Goal: Transaction & Acquisition: Purchase product/service

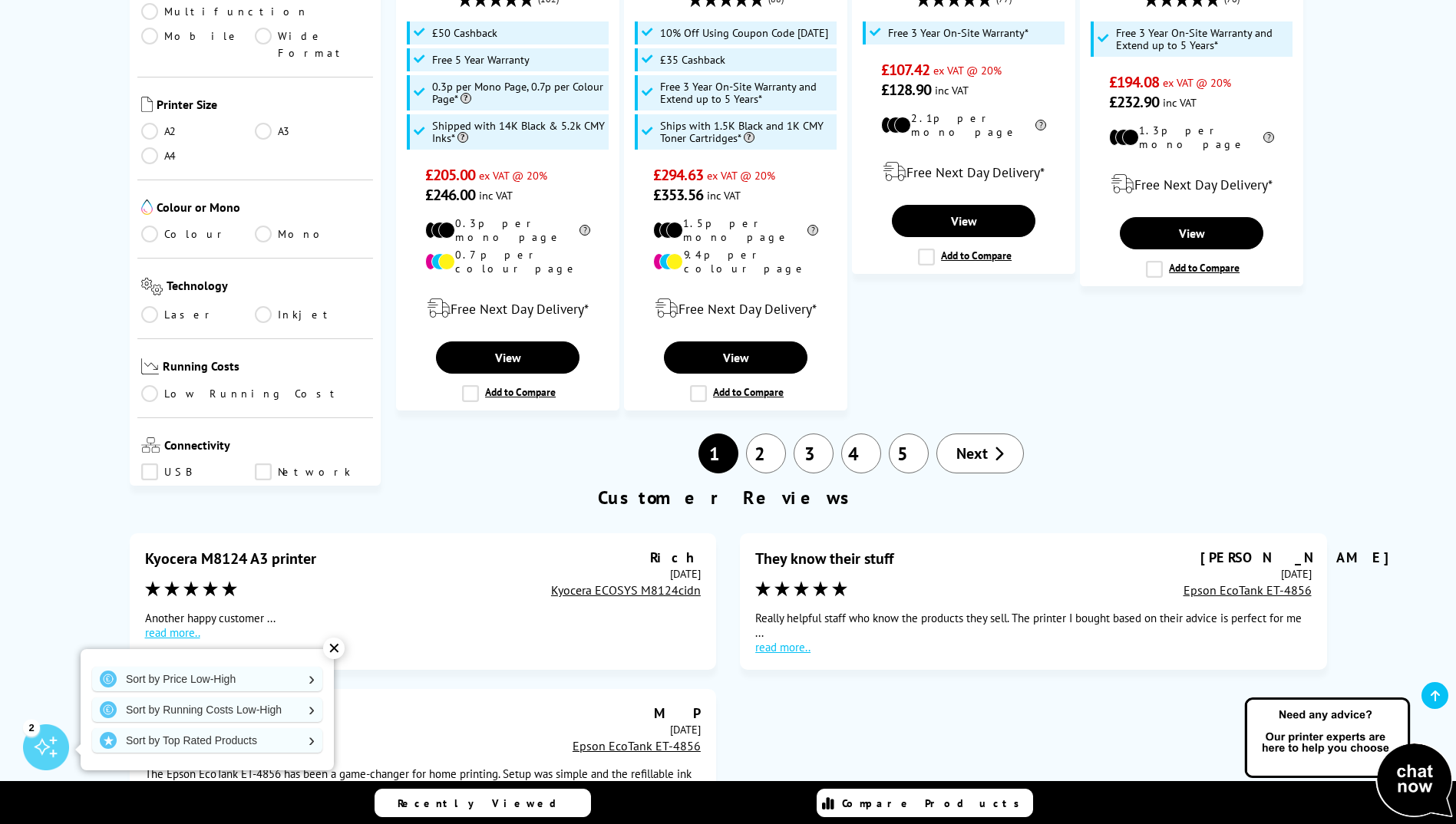
scroll to position [2149, 0]
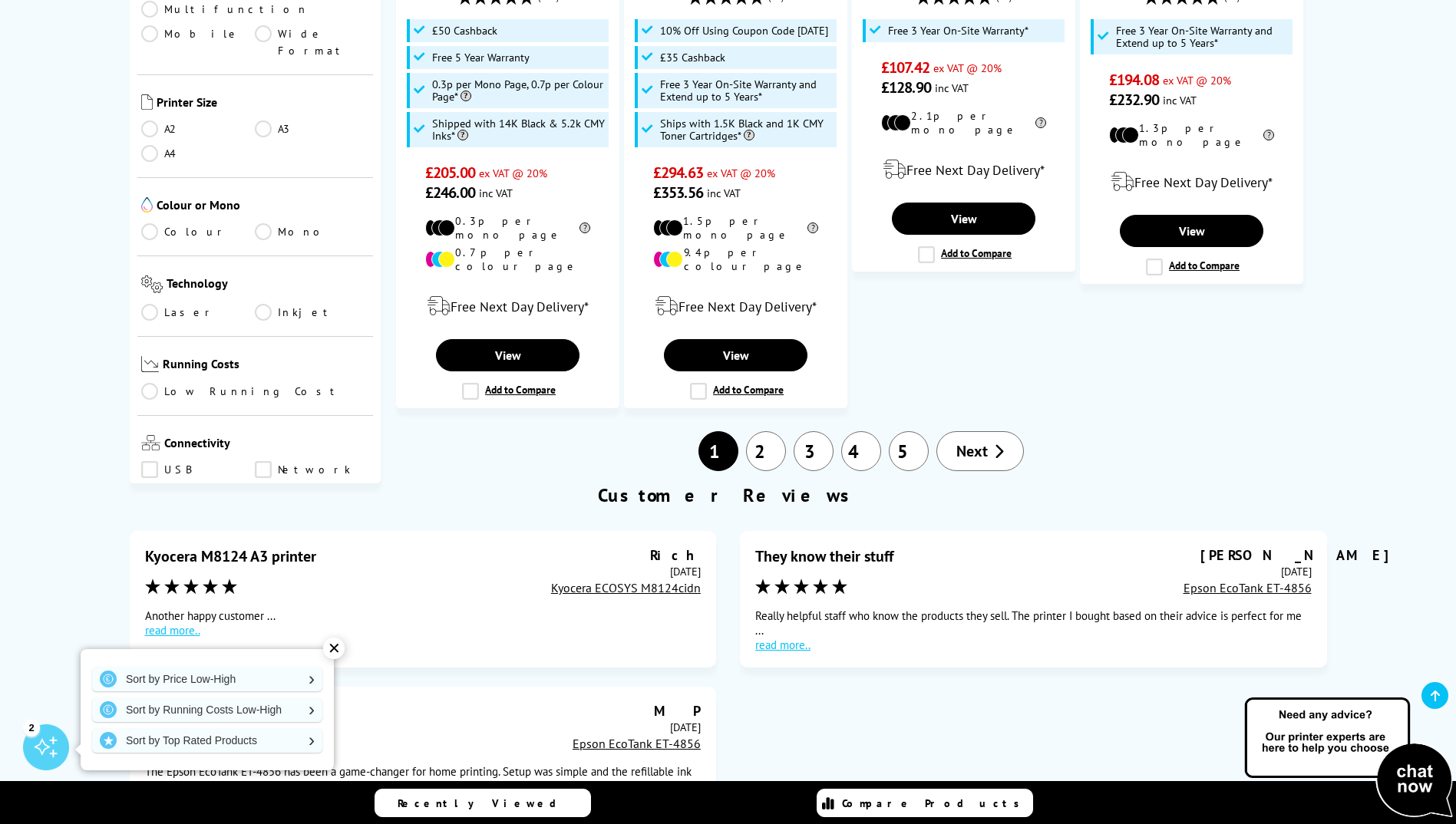
click at [762, 431] on link "2" at bounding box center [765, 451] width 40 height 40
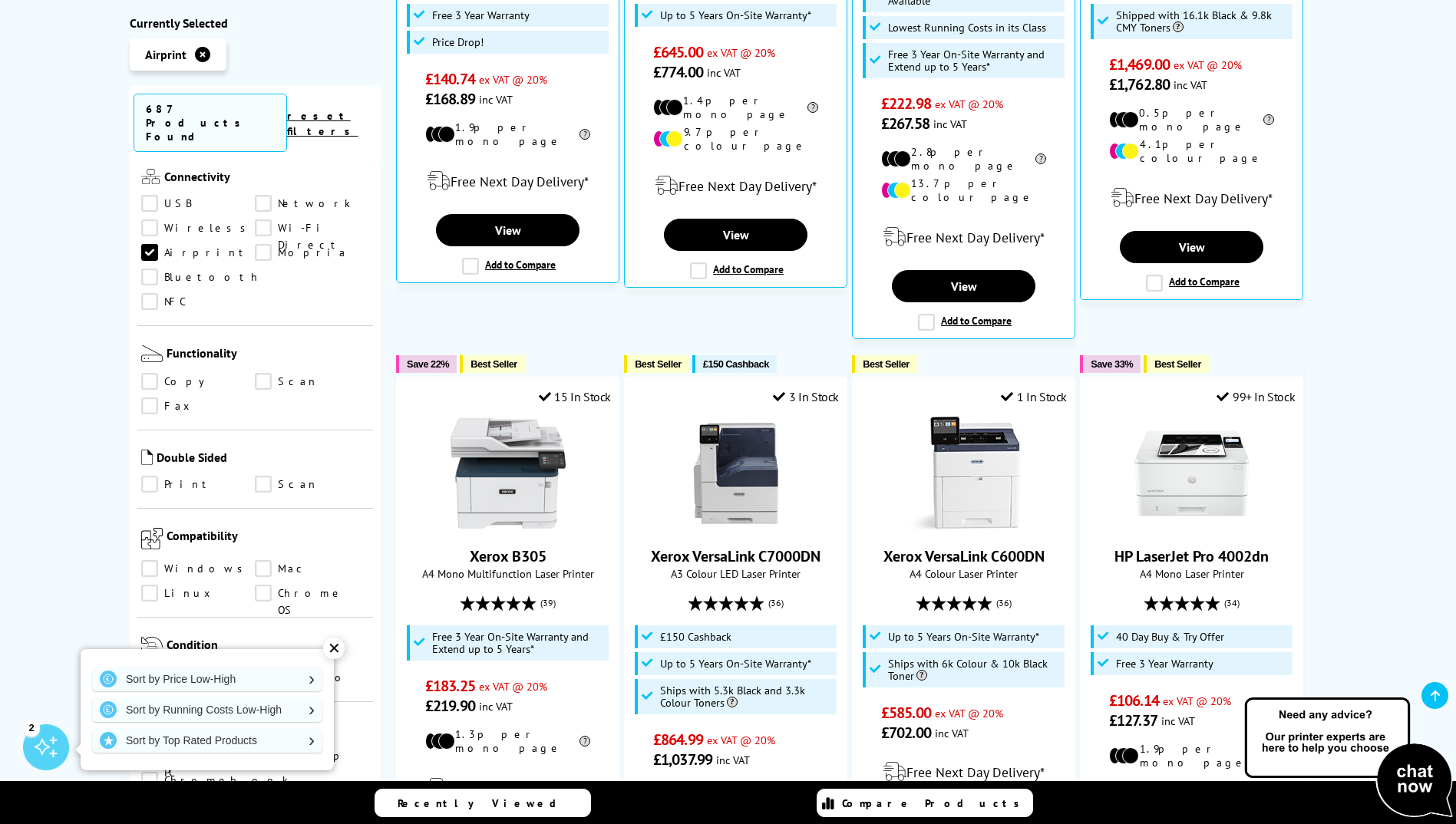
scroll to position [690, 0]
click at [144, 475] on link "Print" at bounding box center [198, 483] width 115 height 17
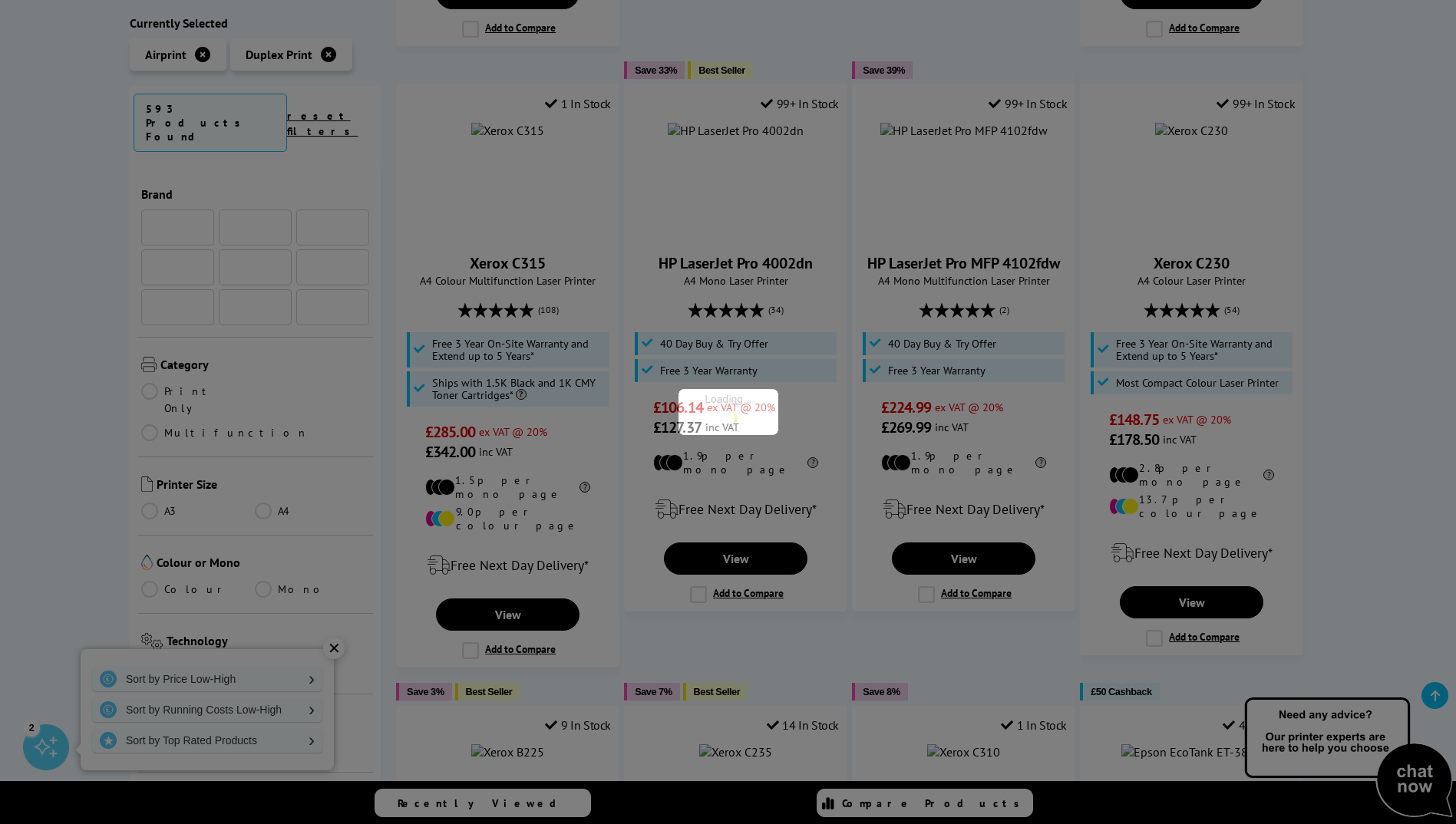
scroll to position [690, 0]
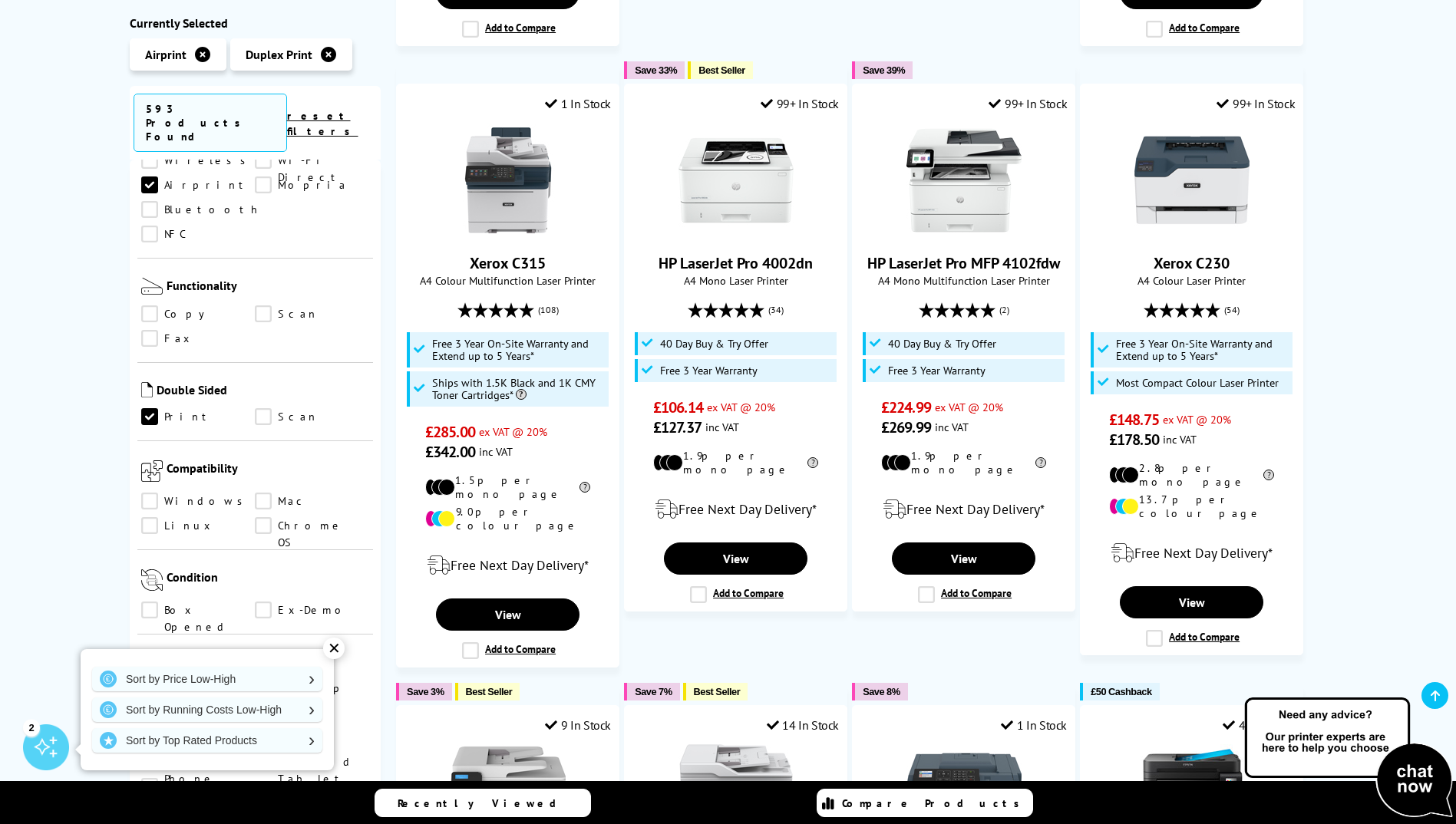
click at [162, 409] on link "Print" at bounding box center [198, 417] width 115 height 17
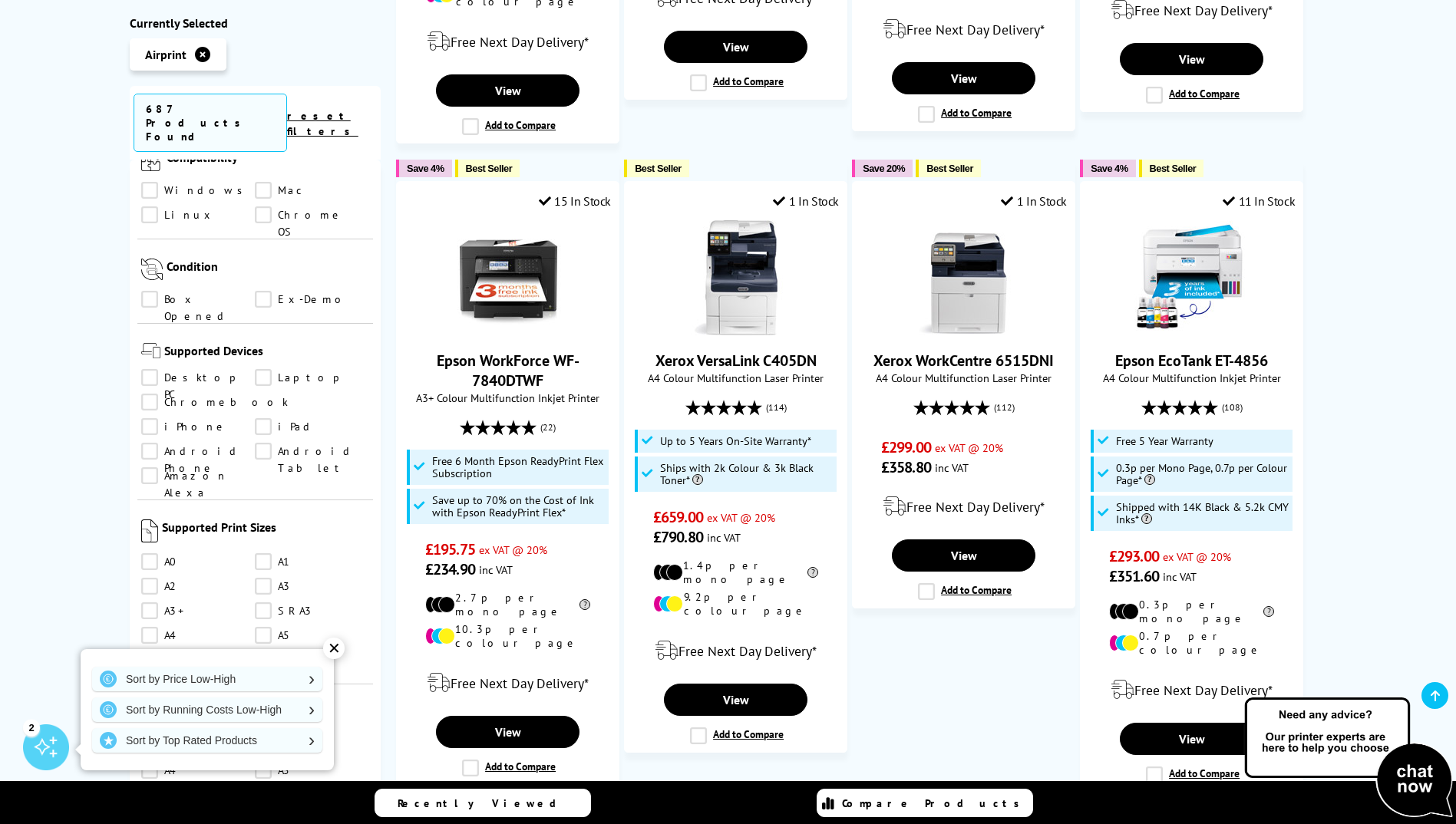
scroll to position [1074, 0]
click at [152, 645] on link "A6" at bounding box center [198, 653] width 115 height 17
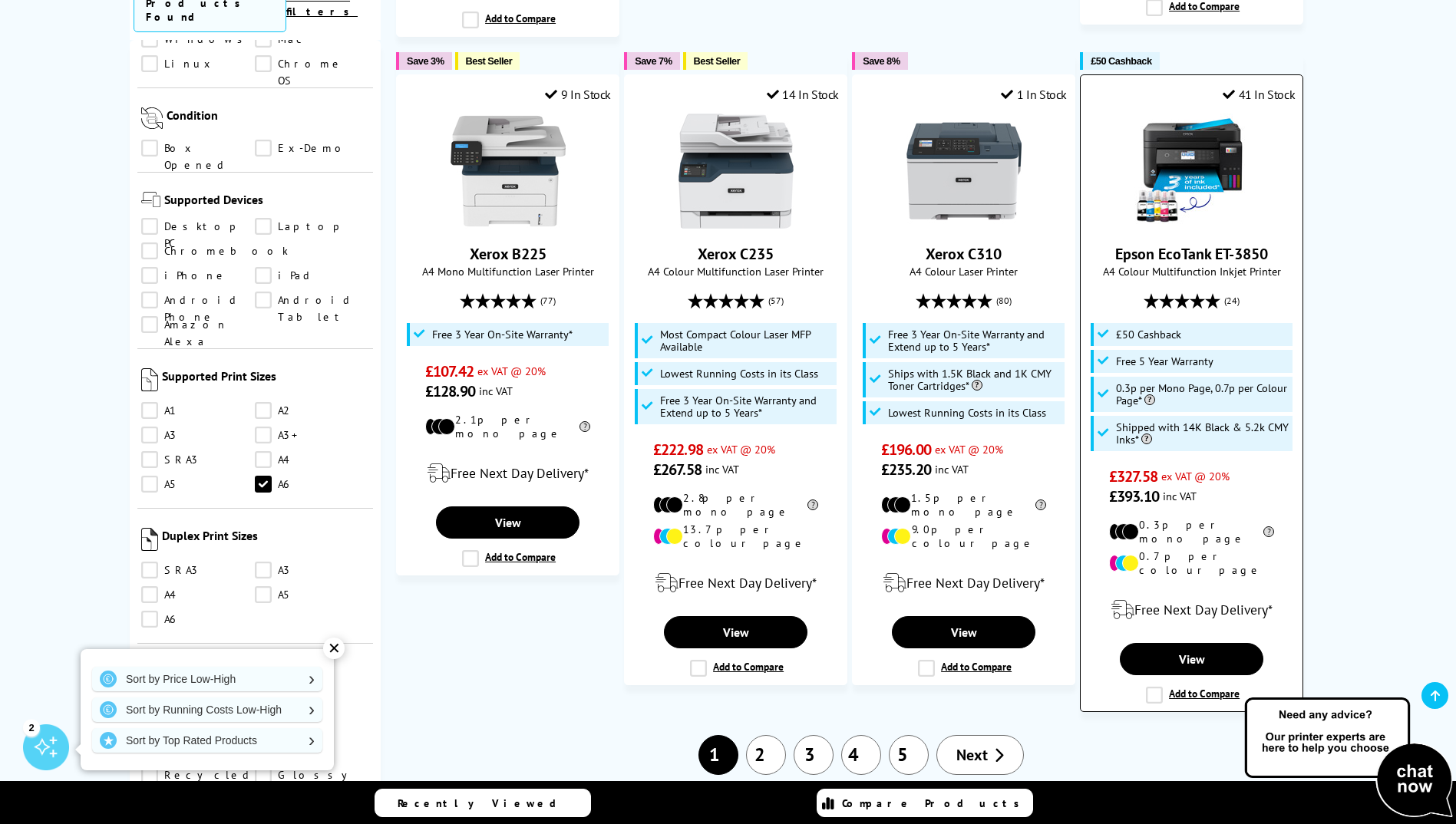
scroll to position [1534, 0]
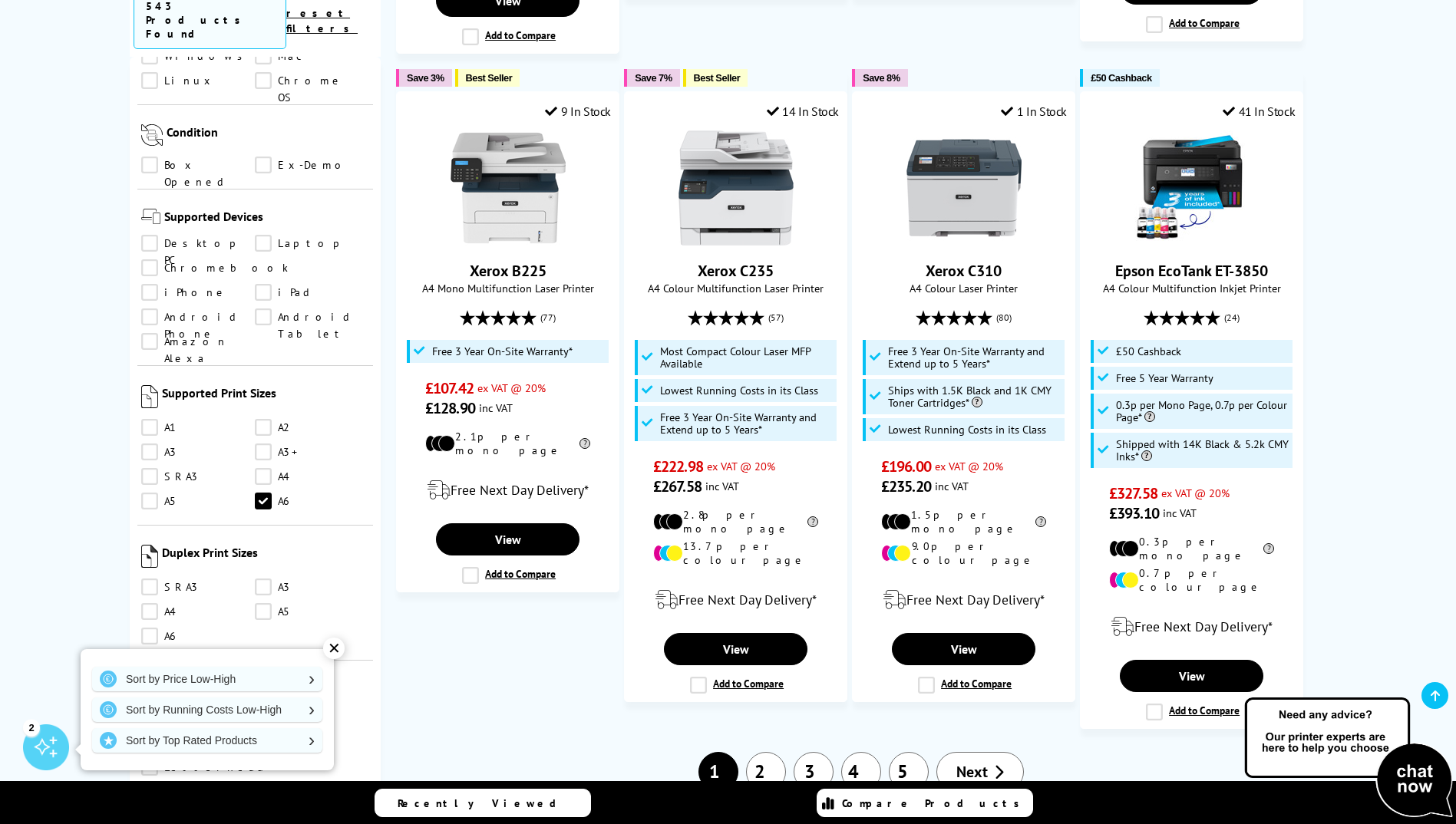
click at [764, 752] on link "2" at bounding box center [765, 772] width 40 height 40
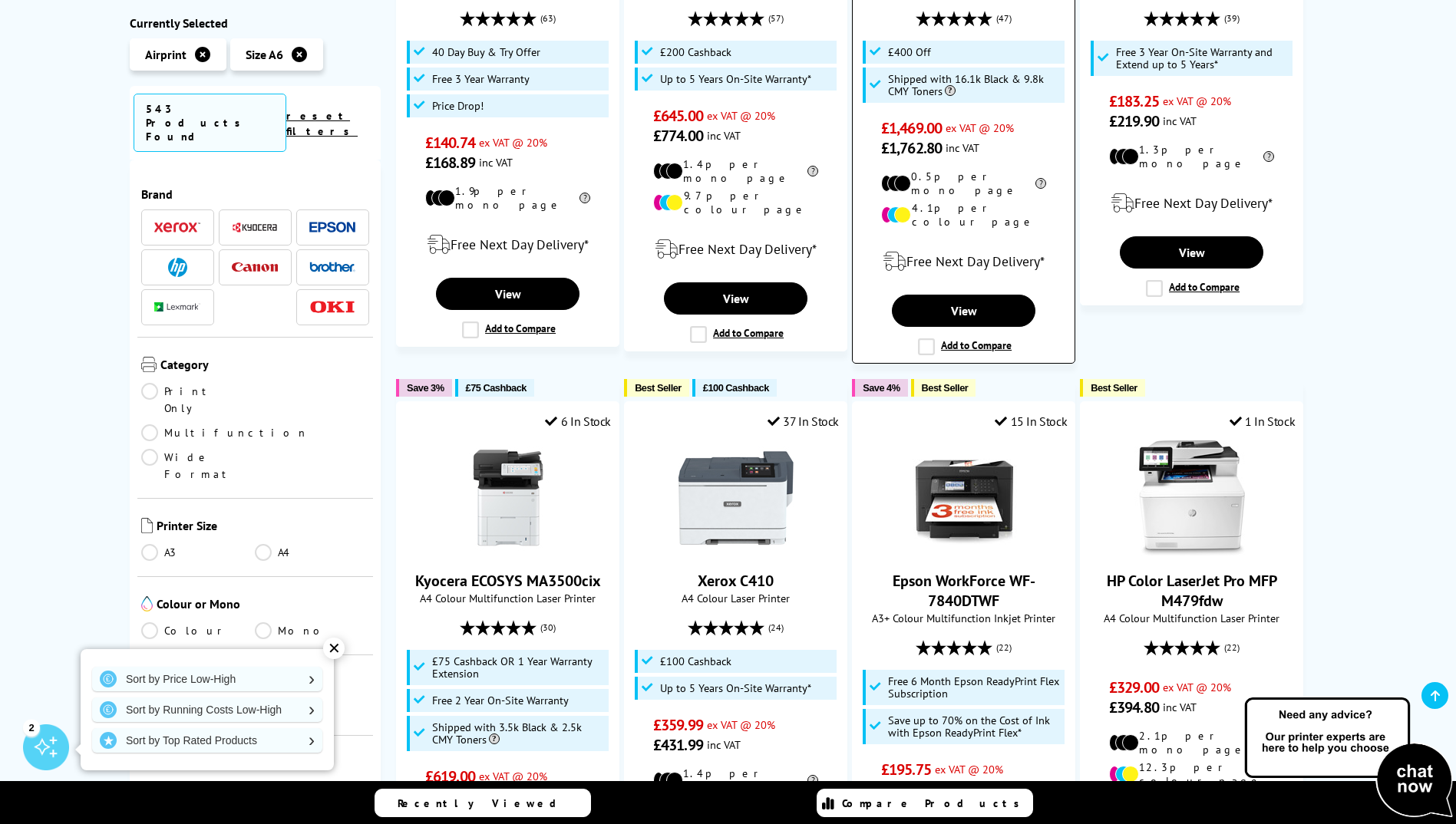
scroll to position [1611, 0]
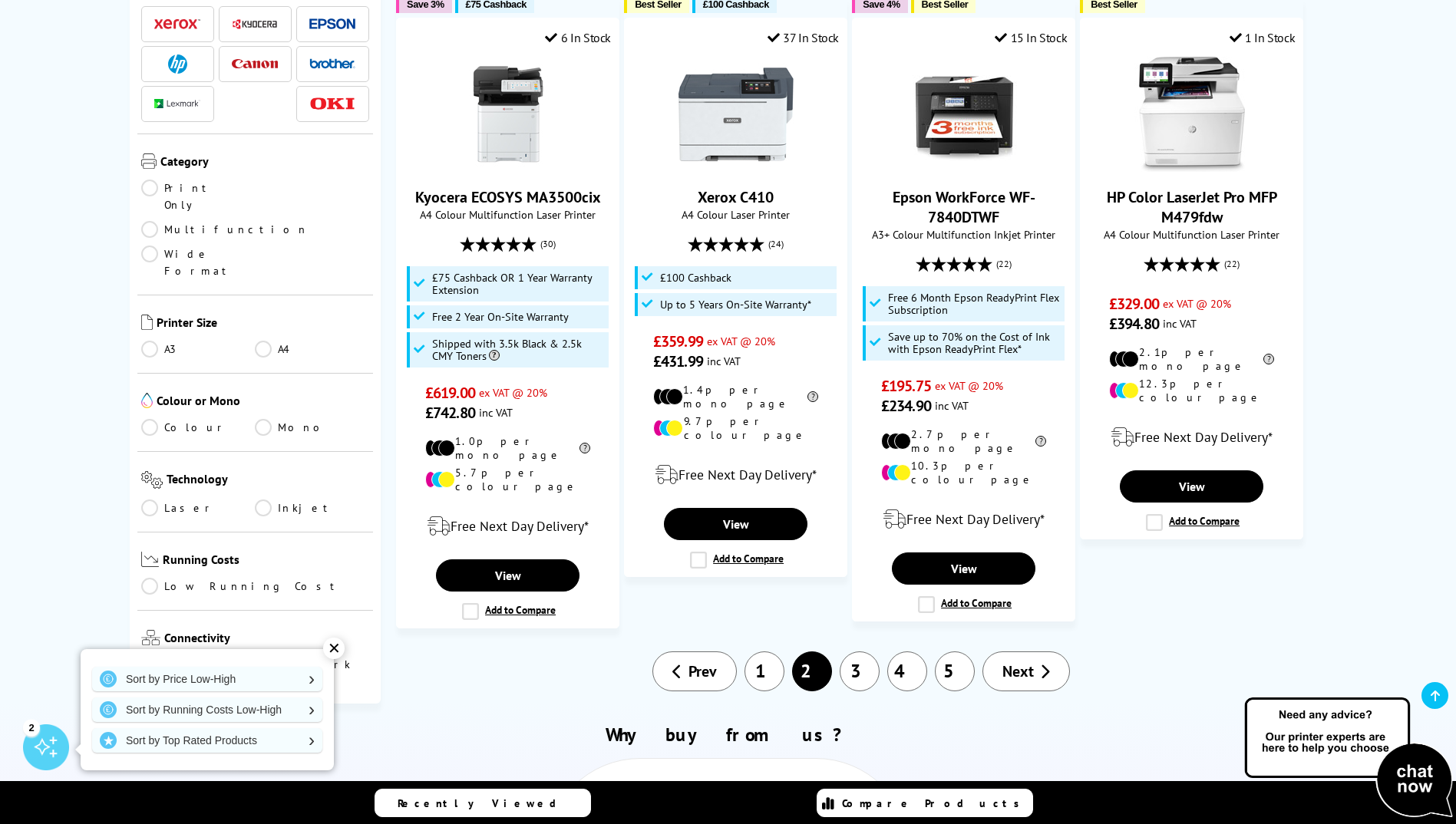
click at [861, 652] on link "3" at bounding box center [859, 671] width 40 height 40
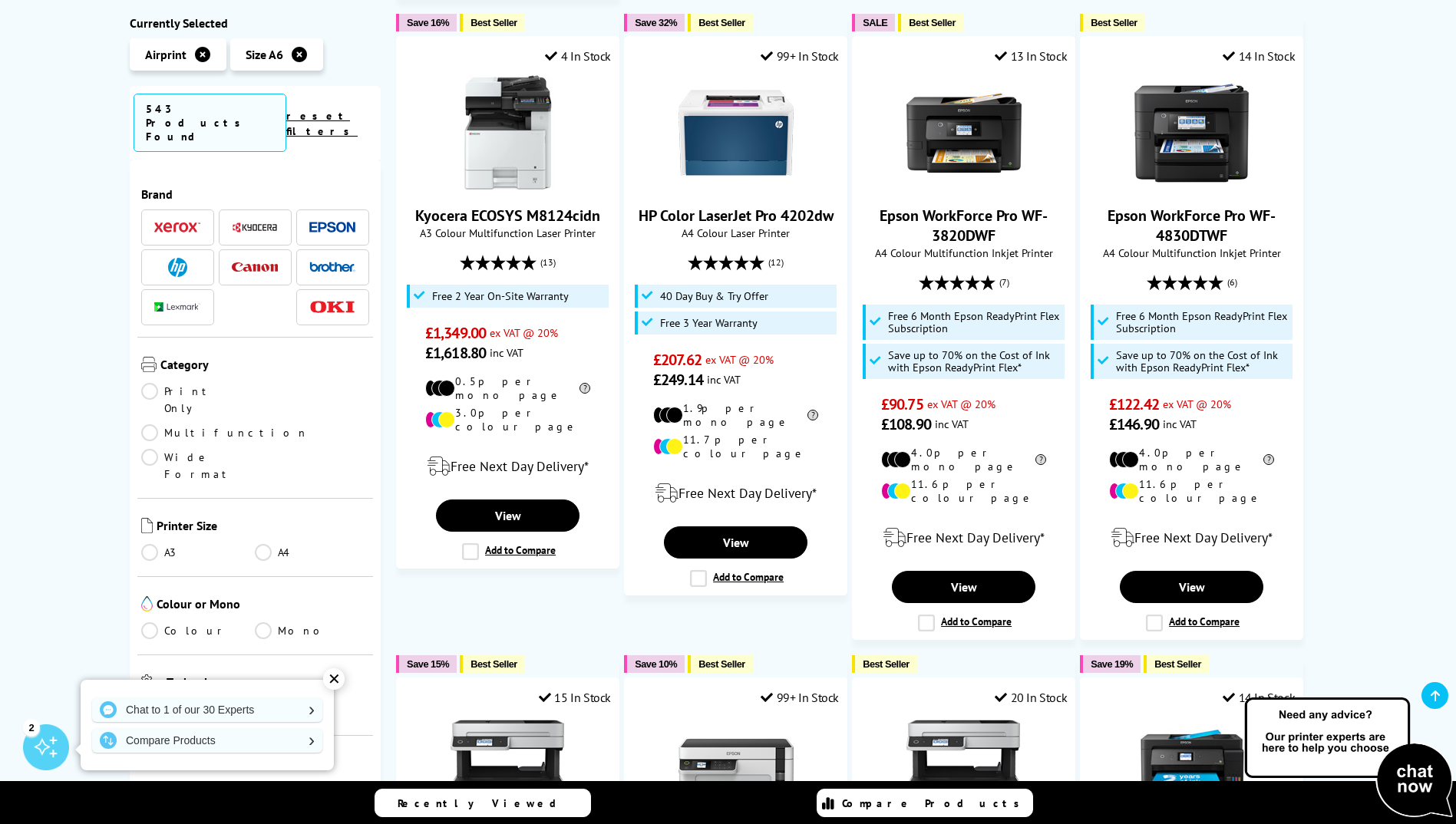
scroll to position [997, 0]
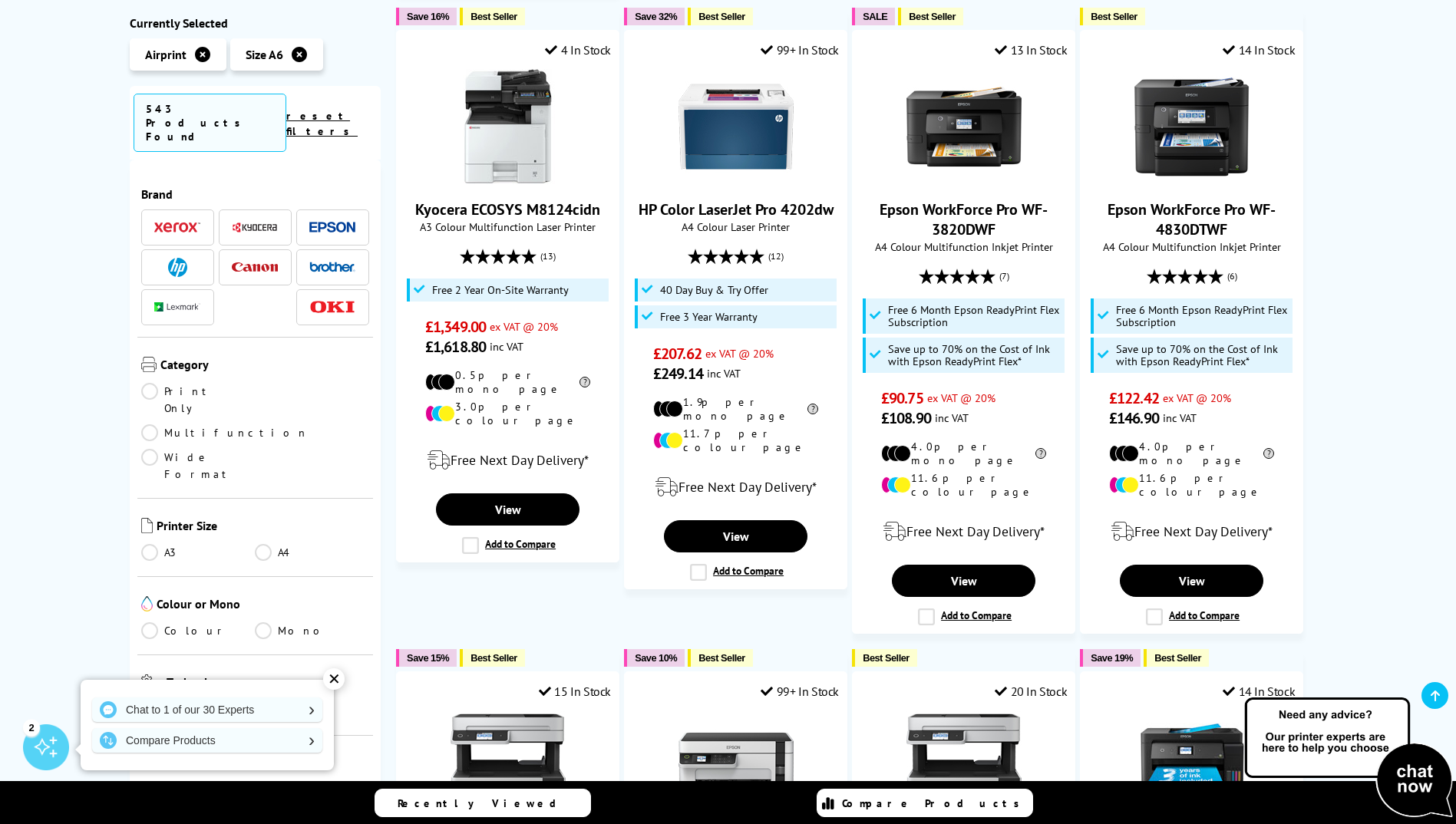
click at [156, 623] on link "Colour" at bounding box center [198, 631] width 115 height 17
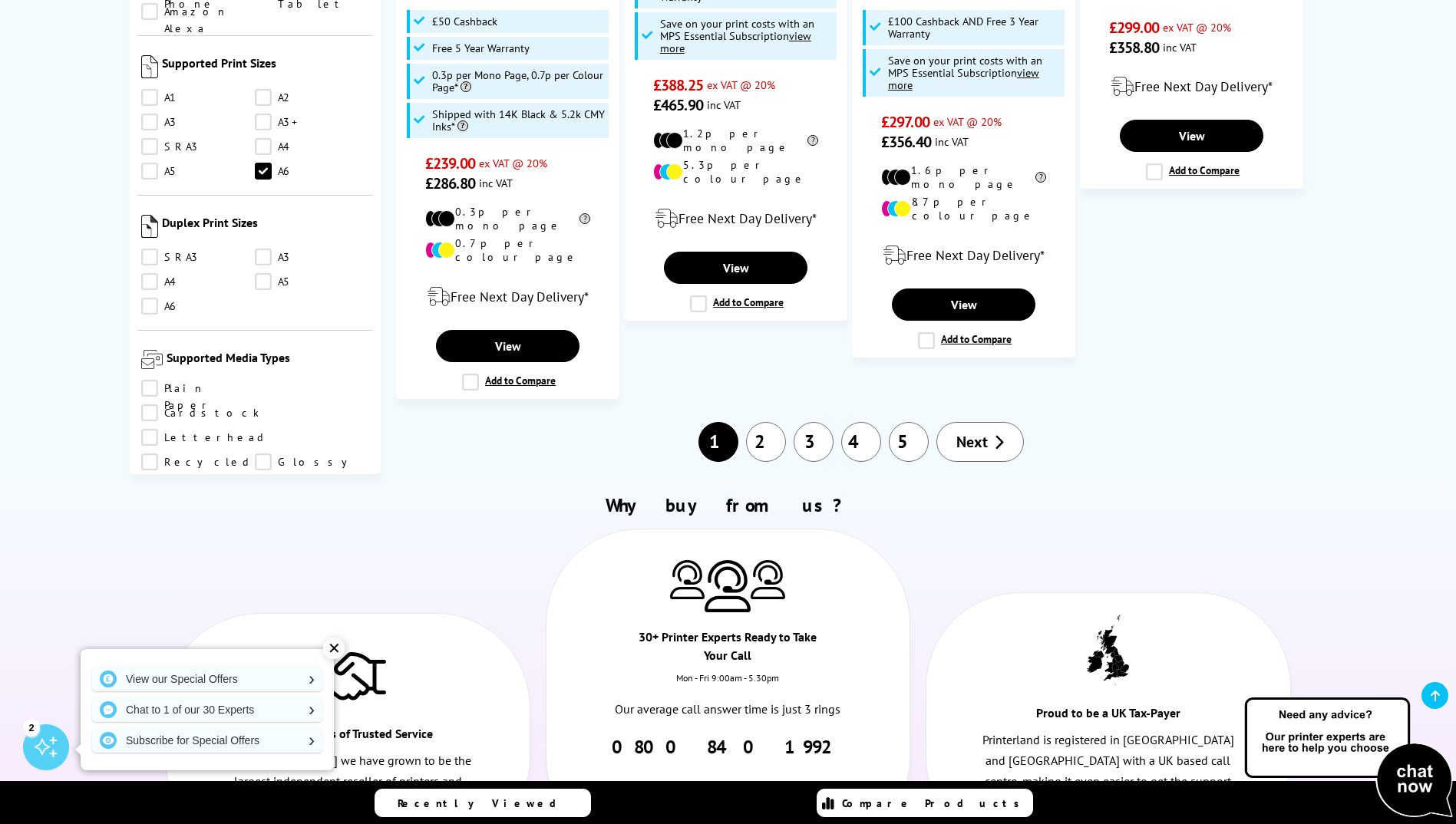
scroll to position [1227, 0]
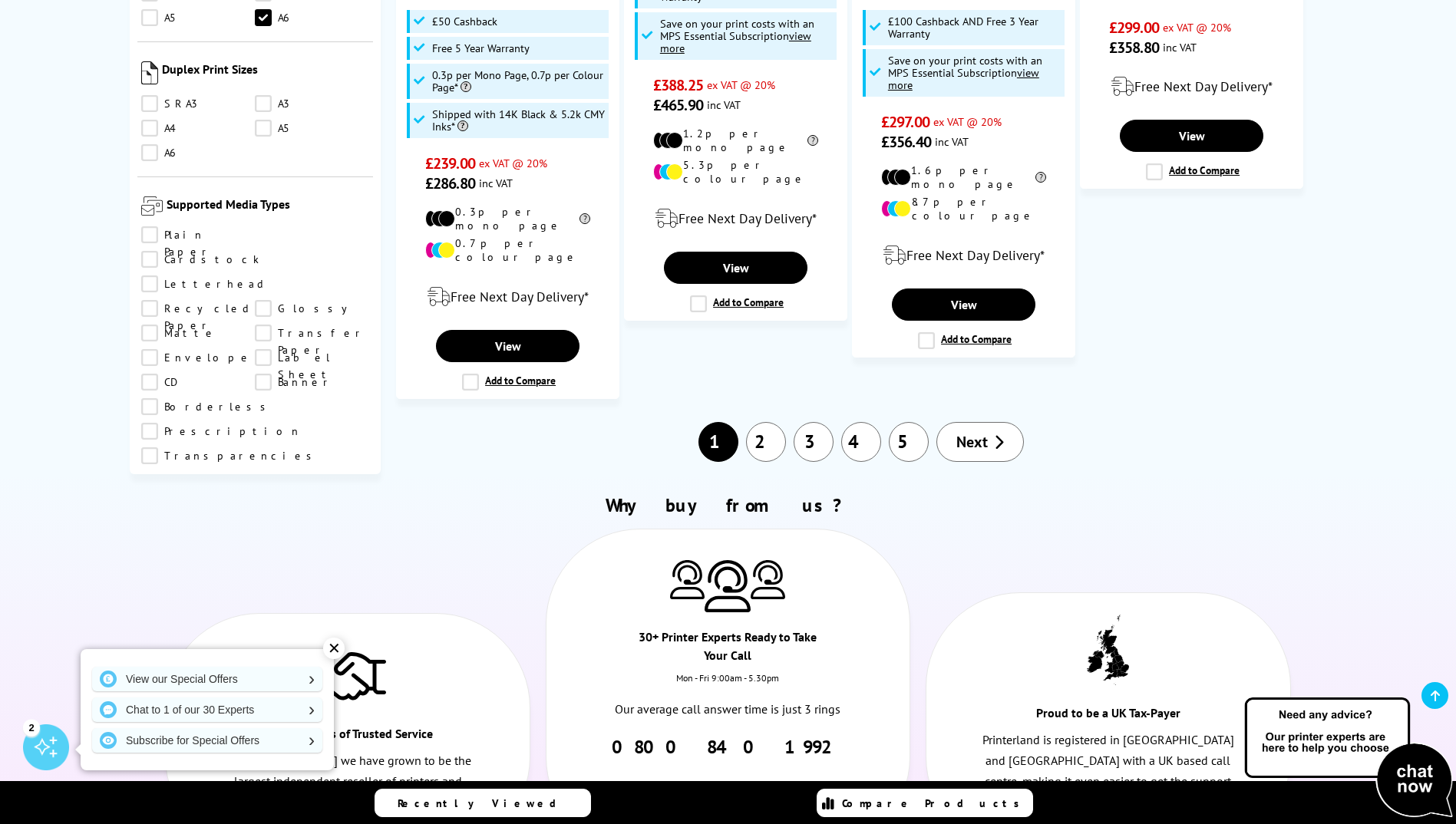
click at [274, 398] on link "Borderless" at bounding box center [207, 406] width 133 height 17
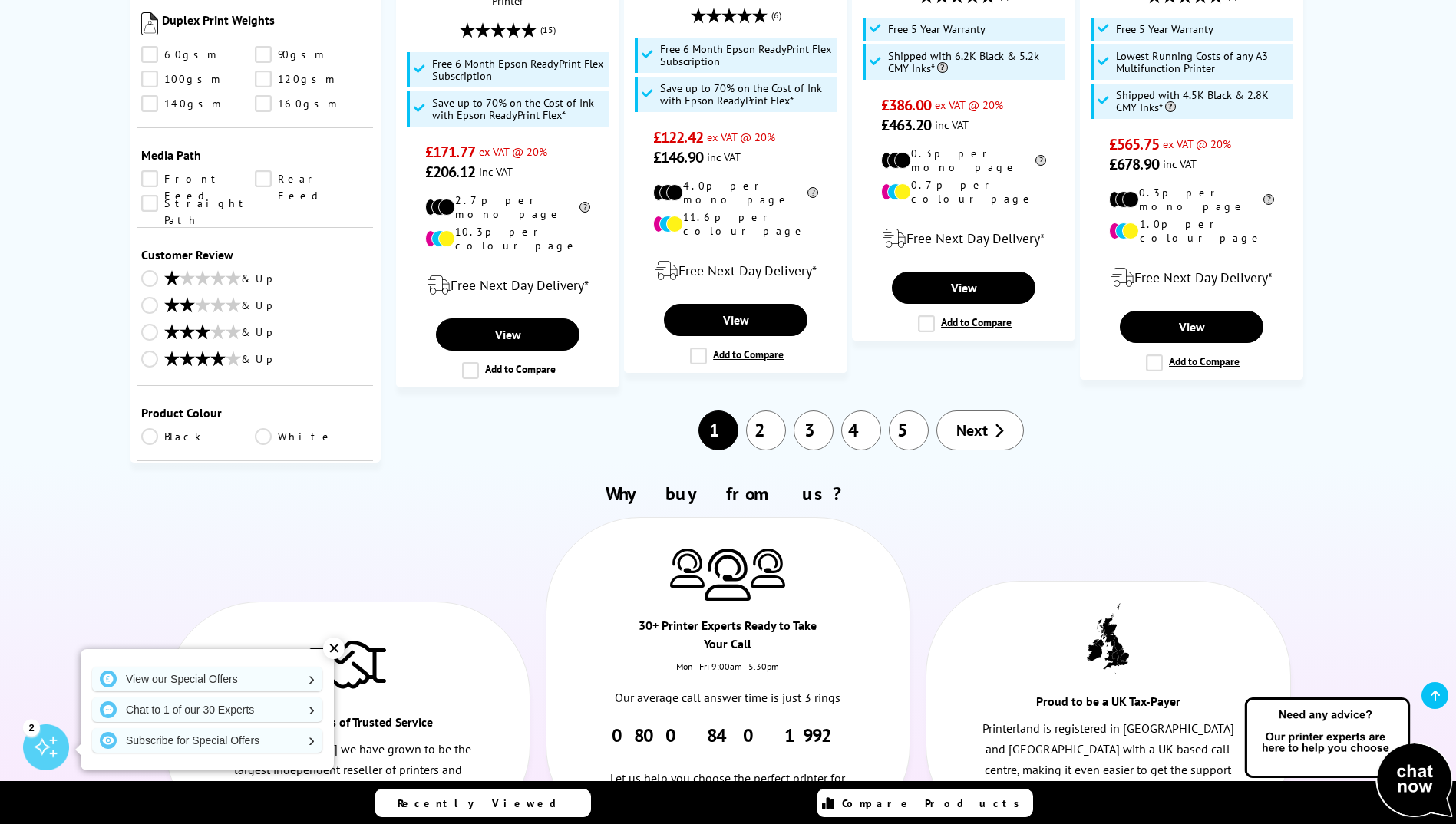
scroll to position [1611, 0]
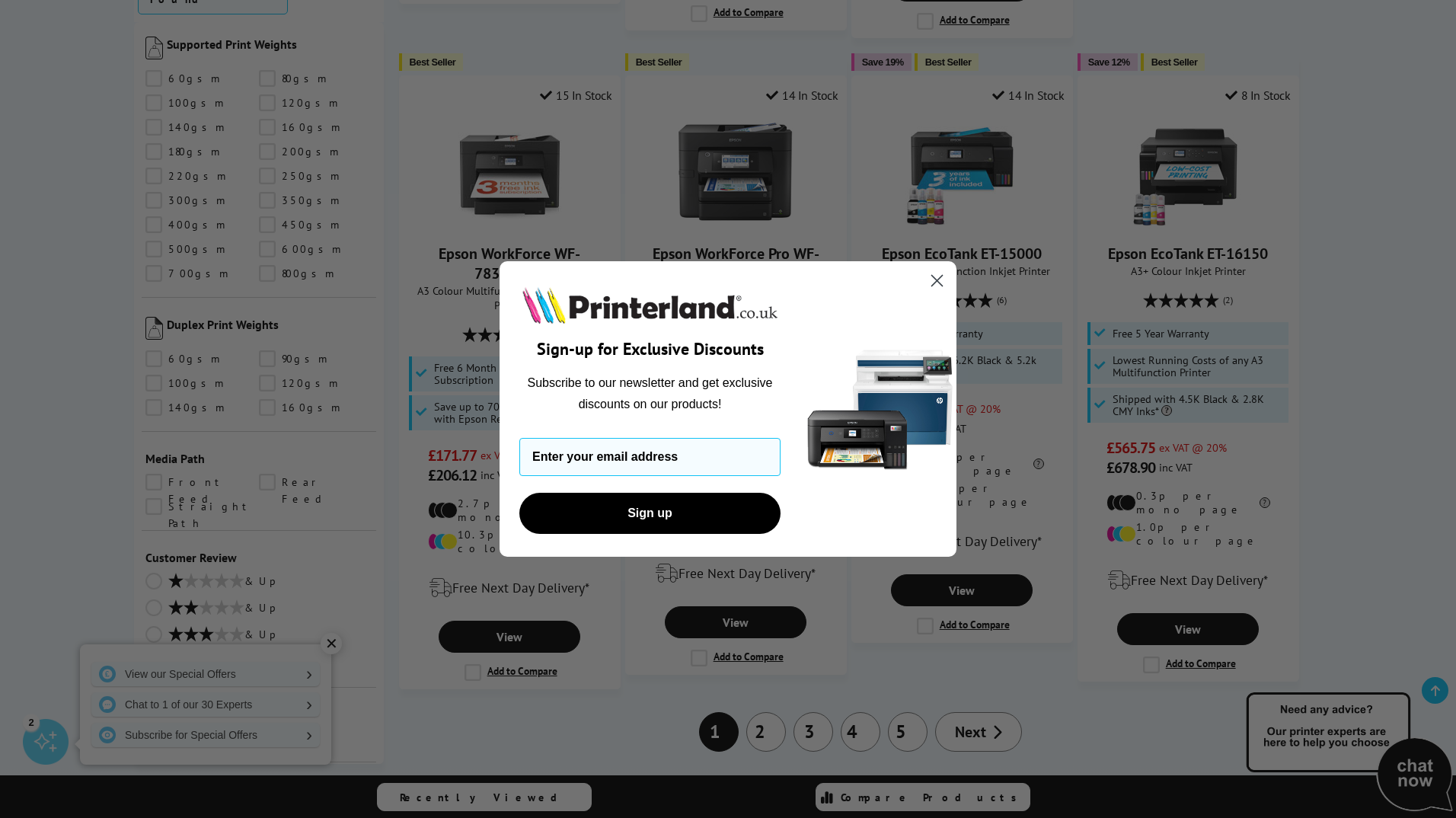
click at [935, 282] on icon "Close dialog" at bounding box center [938, 280] width 11 height 11
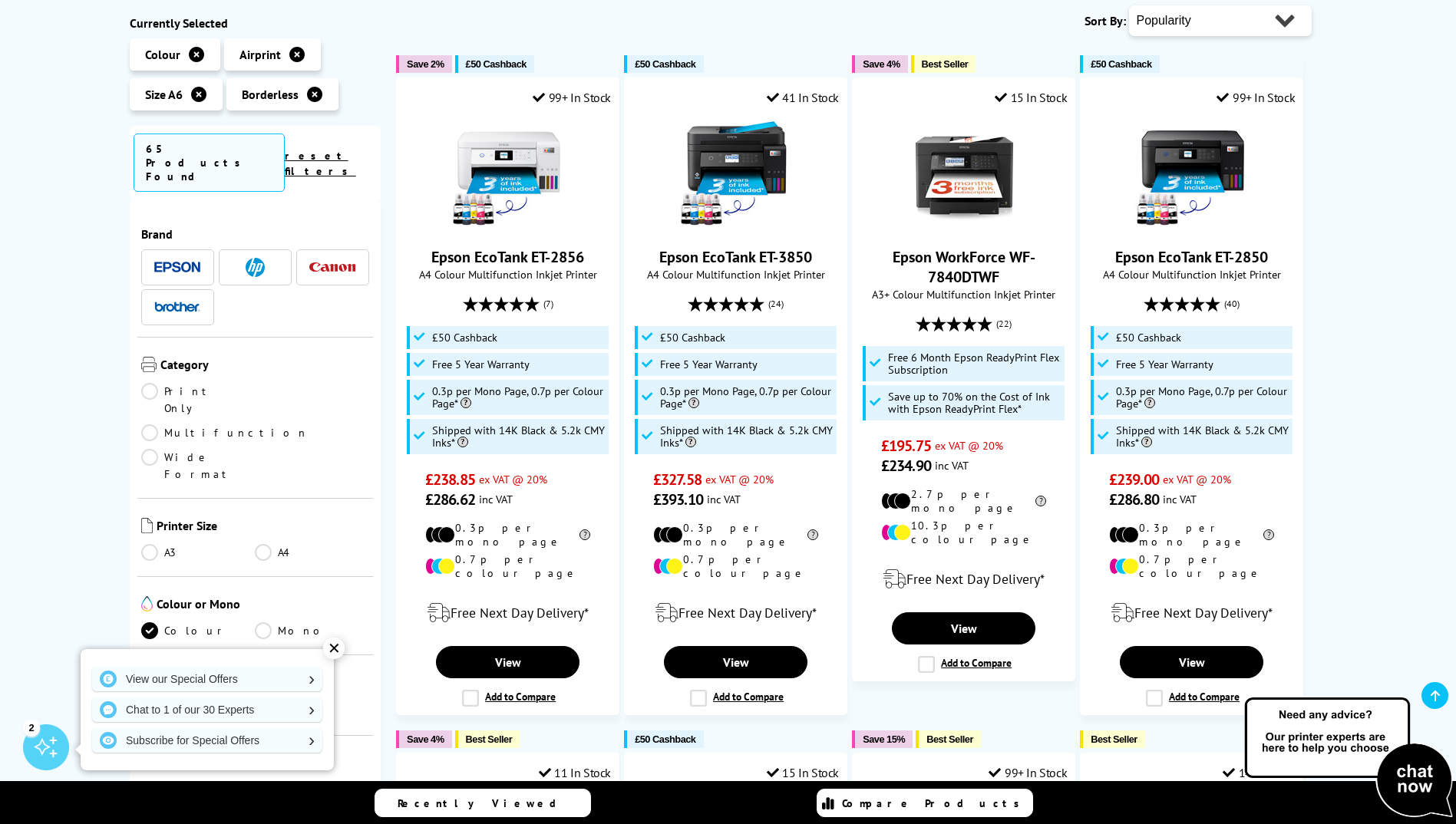
scroll to position [0, 0]
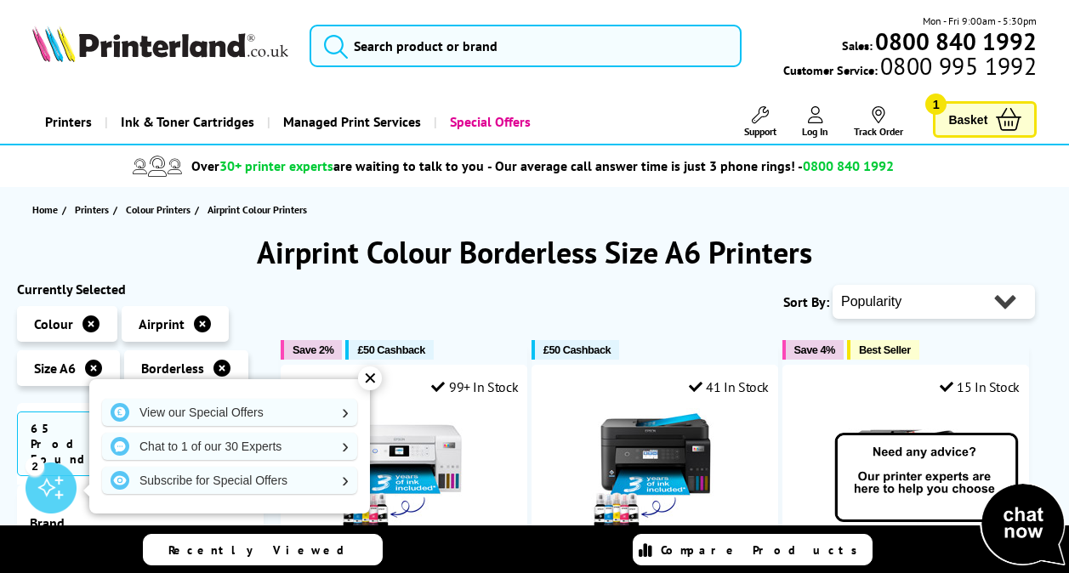
click at [198, 147] on div "Price Match Promise* - We won’t be beaten on price, even on ink & toner cartrid…" at bounding box center [534, 166] width 1069 height 42
